Goal: Transaction & Acquisition: Book appointment/travel/reservation

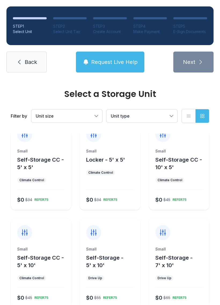
scroll to position [15, 0]
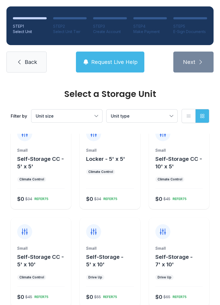
click at [101, 115] on button "Unit size" at bounding box center [66, 115] width 71 height 13
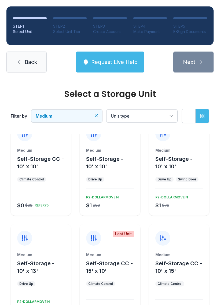
click at [169, 116] on button "Unit type" at bounding box center [141, 115] width 71 height 13
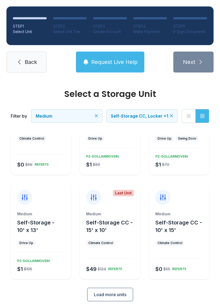
scroll to position [55, 0]
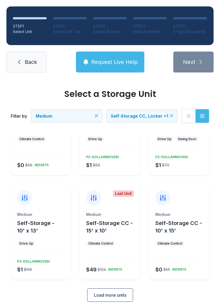
click at [113, 241] on div "Climate Control" at bounding box center [100, 243] width 29 height 5
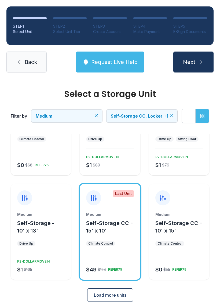
click at [193, 59] on span "Next" at bounding box center [189, 62] width 12 height 8
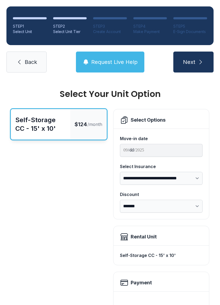
click at [37, 59] on link "Back" at bounding box center [26, 61] width 40 height 21
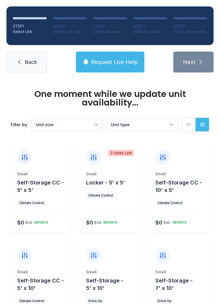
click at [32, 63] on span "Back" at bounding box center [31, 62] width 12 height 8
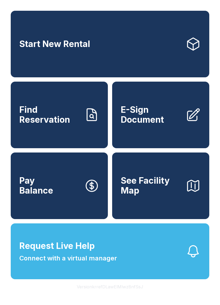
click at [112, 55] on link "Start New Rental" at bounding box center [110, 44] width 198 height 66
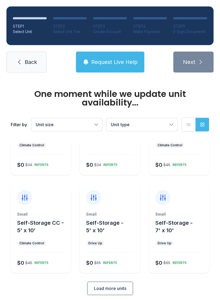
scroll to position [57, 0]
click at [114, 290] on span "Load more units" at bounding box center [110, 288] width 32 height 6
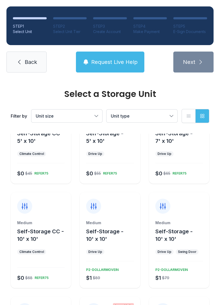
scroll to position [139, 0]
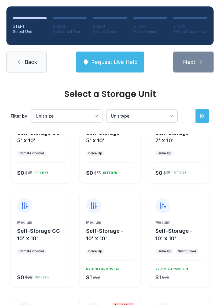
click at [180, 241] on button "Self-Storage - 10' x 10'" at bounding box center [181, 234] width 52 height 15
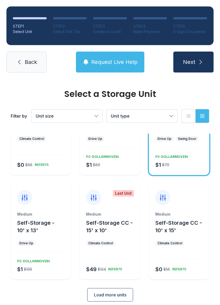
scroll to position [251, 0]
click at [192, 66] on button "Next" at bounding box center [193, 61] width 40 height 21
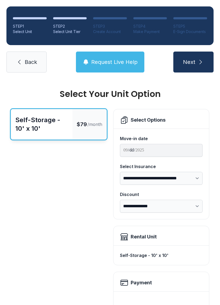
click at [197, 202] on select "**********" at bounding box center [161, 205] width 83 height 13
click at [182, 57] on button "Next" at bounding box center [193, 61] width 40 height 21
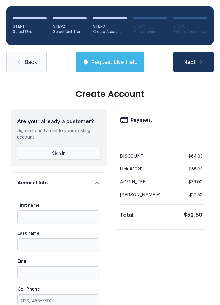
click at [32, 63] on span "Back" at bounding box center [31, 62] width 12 height 8
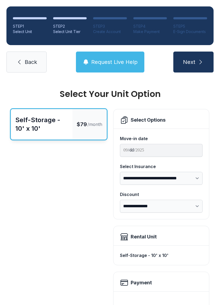
click at [25, 65] on span "Back" at bounding box center [31, 62] width 12 height 8
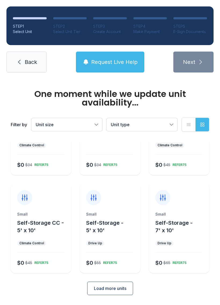
scroll to position [57, 0]
click at [116, 285] on button "Load more units" at bounding box center [110, 288] width 46 height 13
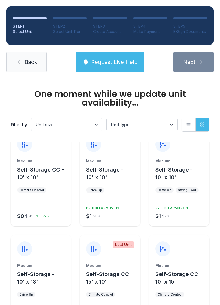
scroll to position [209, 0]
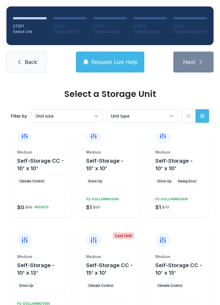
click at [117, 157] on button "Self-Storage - 10' x 10'" at bounding box center [112, 164] width 52 height 15
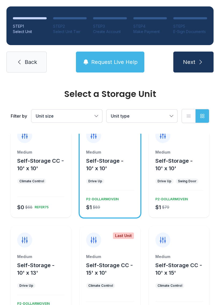
click at [187, 65] on span "Next" at bounding box center [189, 62] width 12 height 8
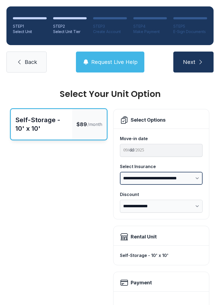
click at [199, 178] on select "**********" at bounding box center [161, 178] width 83 height 13
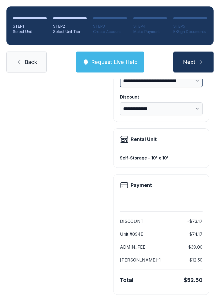
scroll to position [97, 0]
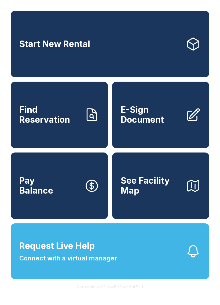
click at [54, 199] on button "Pay Balance" at bounding box center [59, 185] width 97 height 66
